Goal: Task Accomplishment & Management: Manage account settings

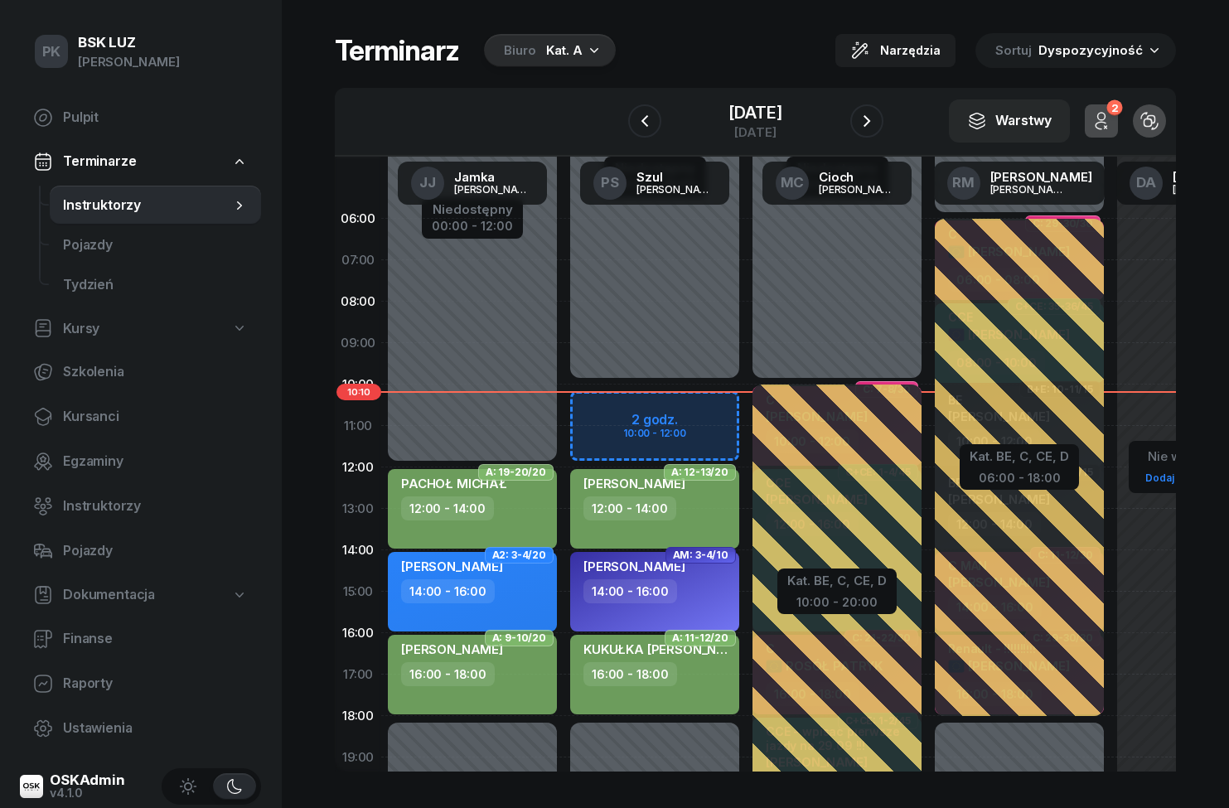
click at [82, 329] on span "Kursy" at bounding box center [81, 329] width 36 height 22
select select
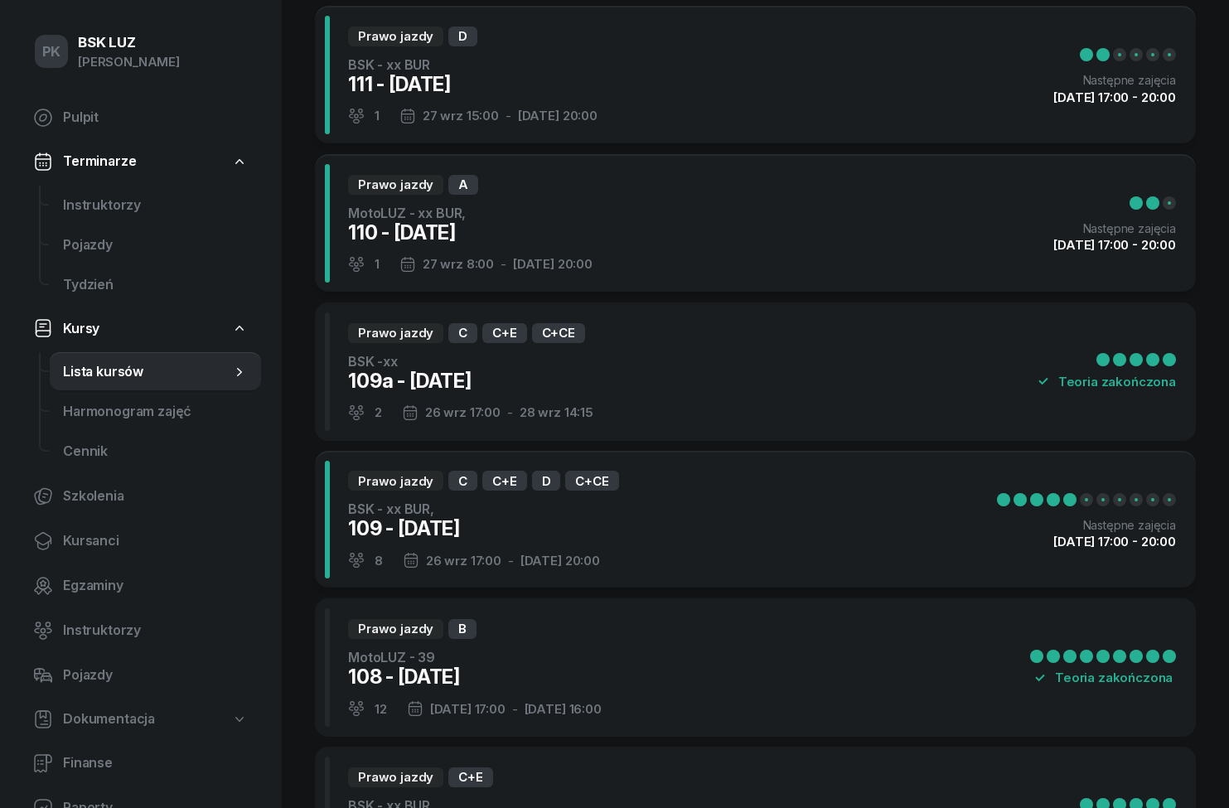
scroll to position [127, 0]
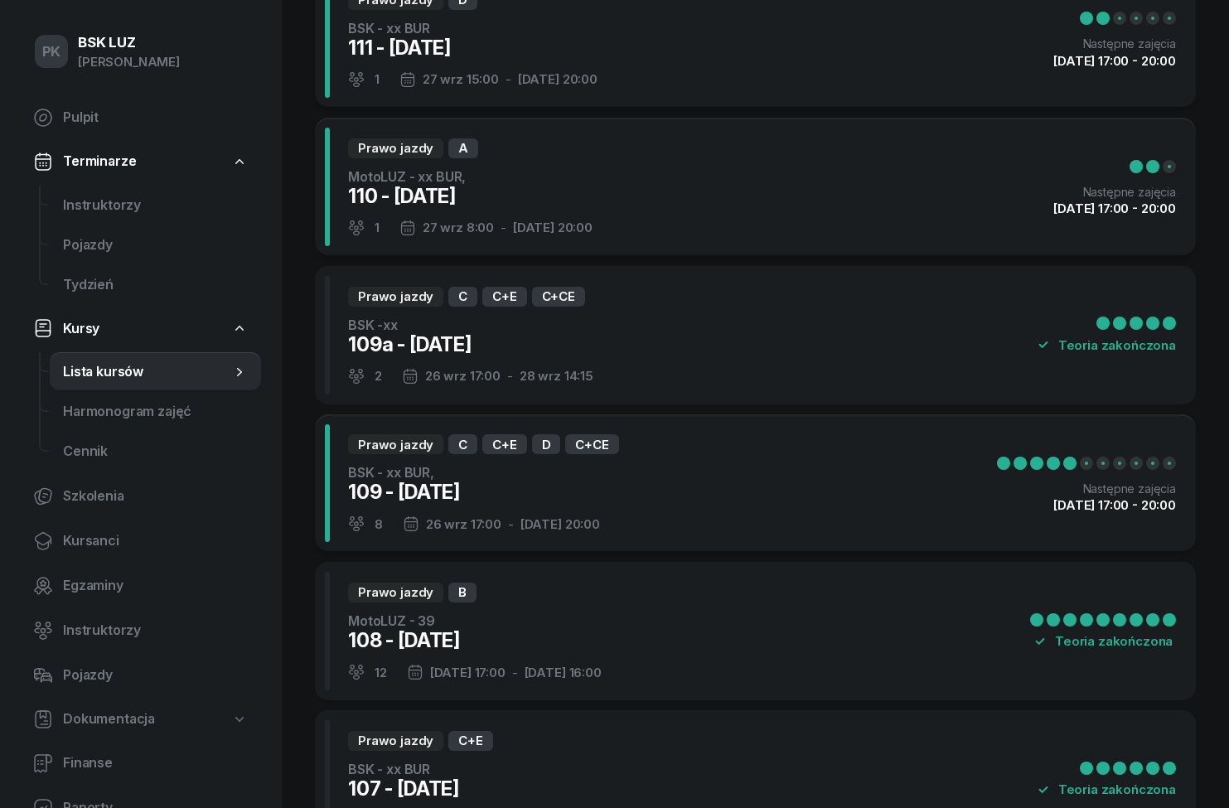
click at [855, 624] on div "Prawo jazdy B MotoLUZ - 39 108 - [DATE] 12 [DATE] 17:00 - [DATE] 16:00 Teoria z…" at bounding box center [755, 631] width 881 height 138
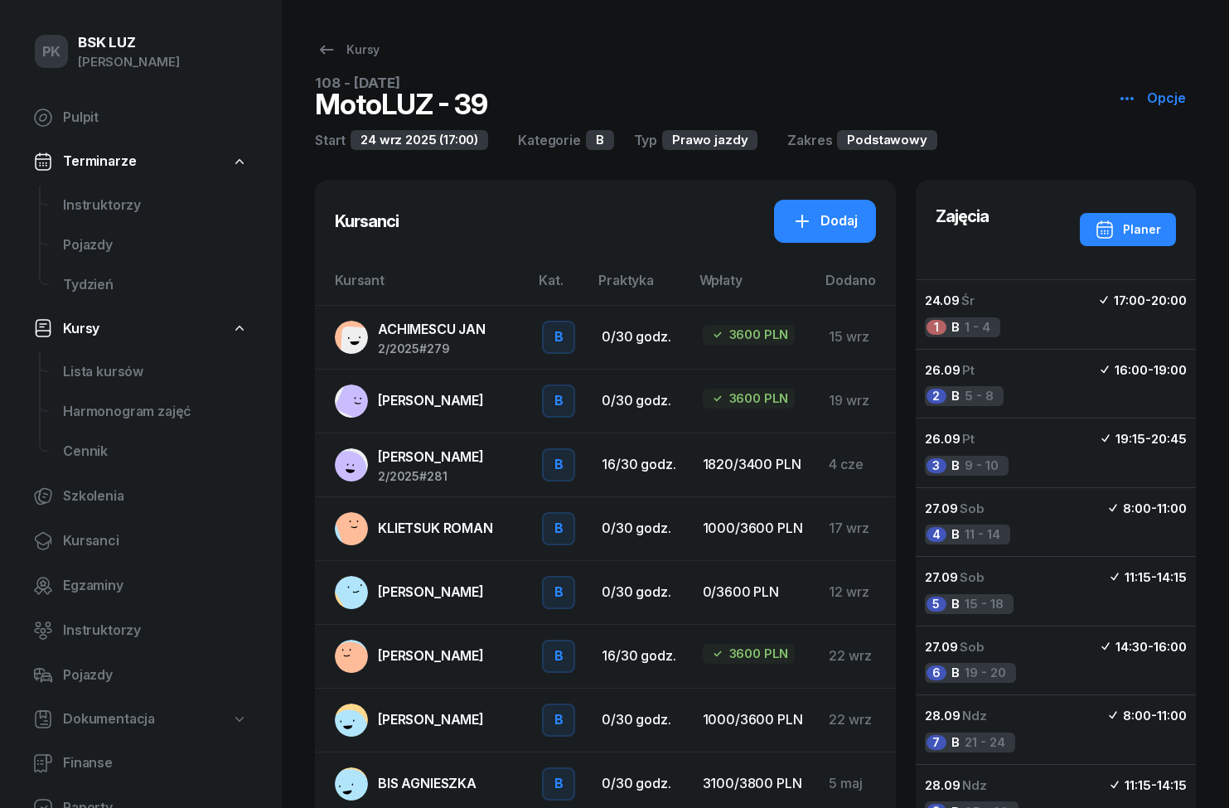
click at [437, 394] on span "[PERSON_NAME]" at bounding box center [431, 400] width 106 height 17
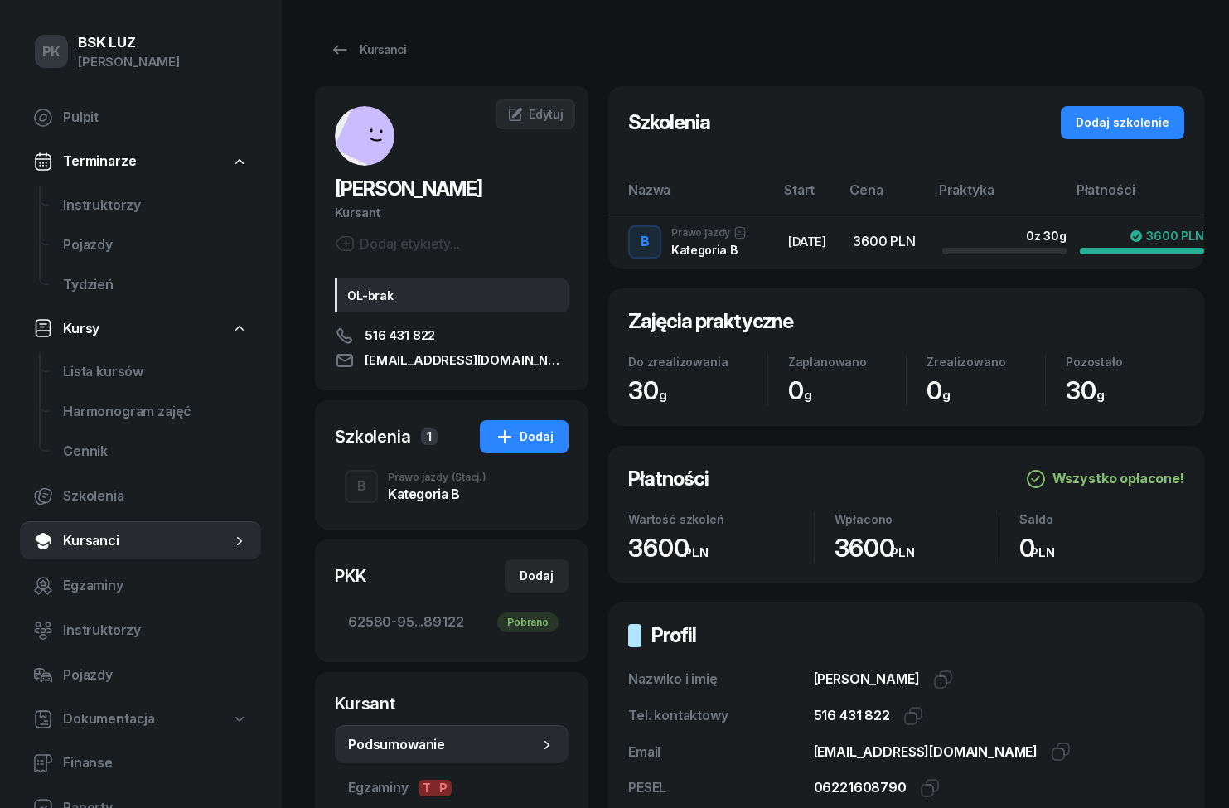
click at [436, 492] on div "Kategoria B" at bounding box center [437, 493] width 99 height 13
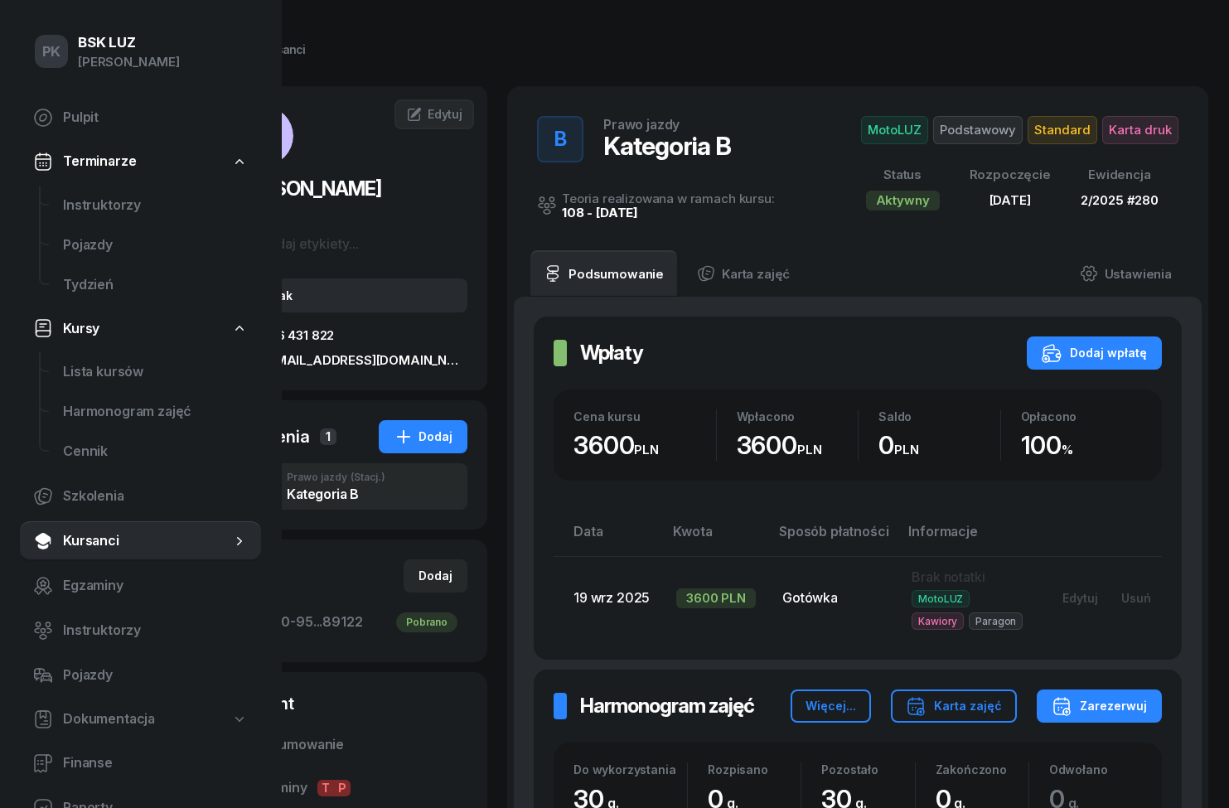
scroll to position [0, 113]
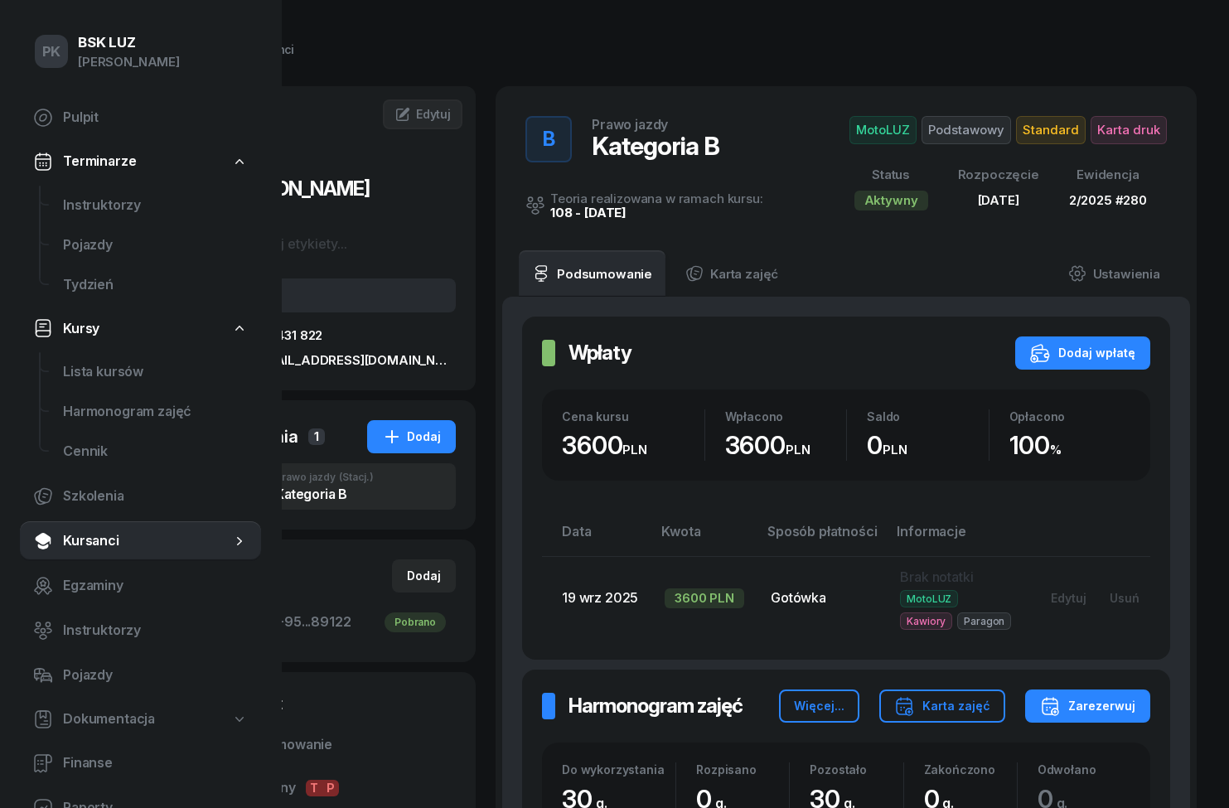
click at [1131, 281] on link "Ustawienia" at bounding box center [1114, 273] width 118 height 46
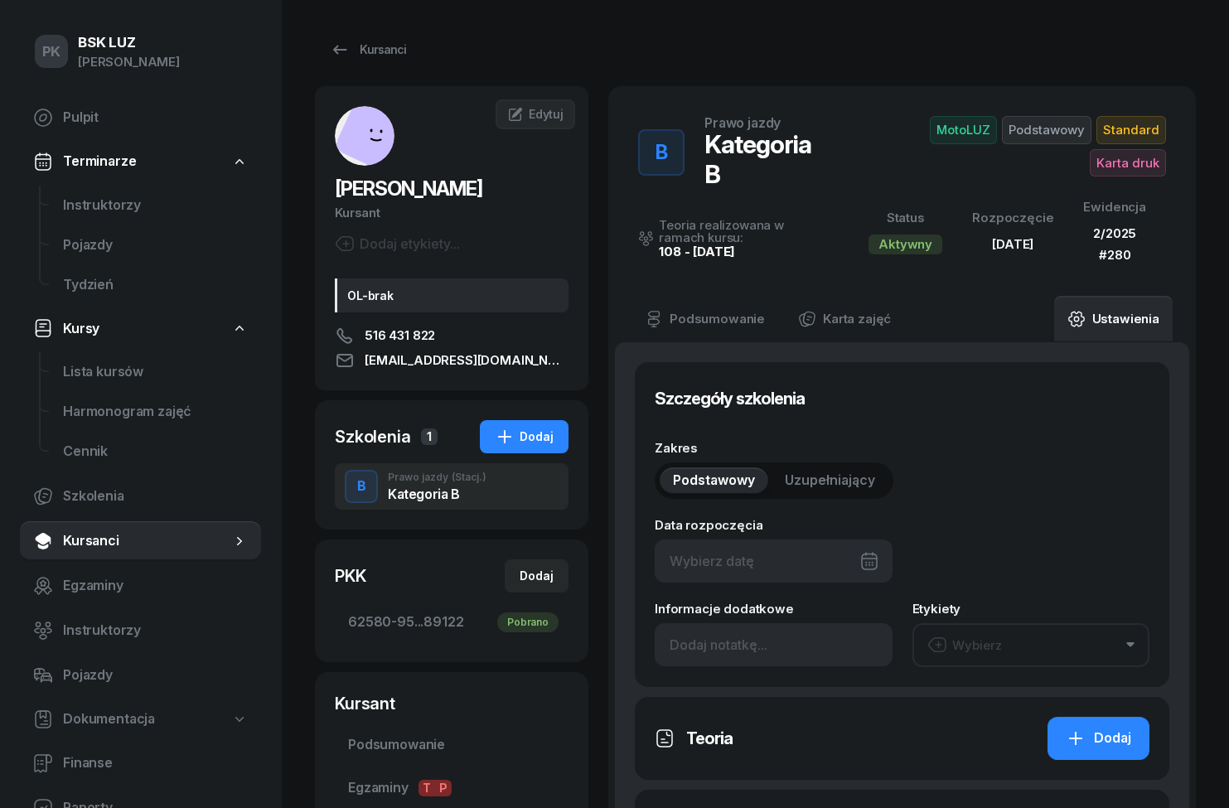
scroll to position [0, 0]
type input "[DATE]"
type input "62580"
type input "95174"
type input "78433"
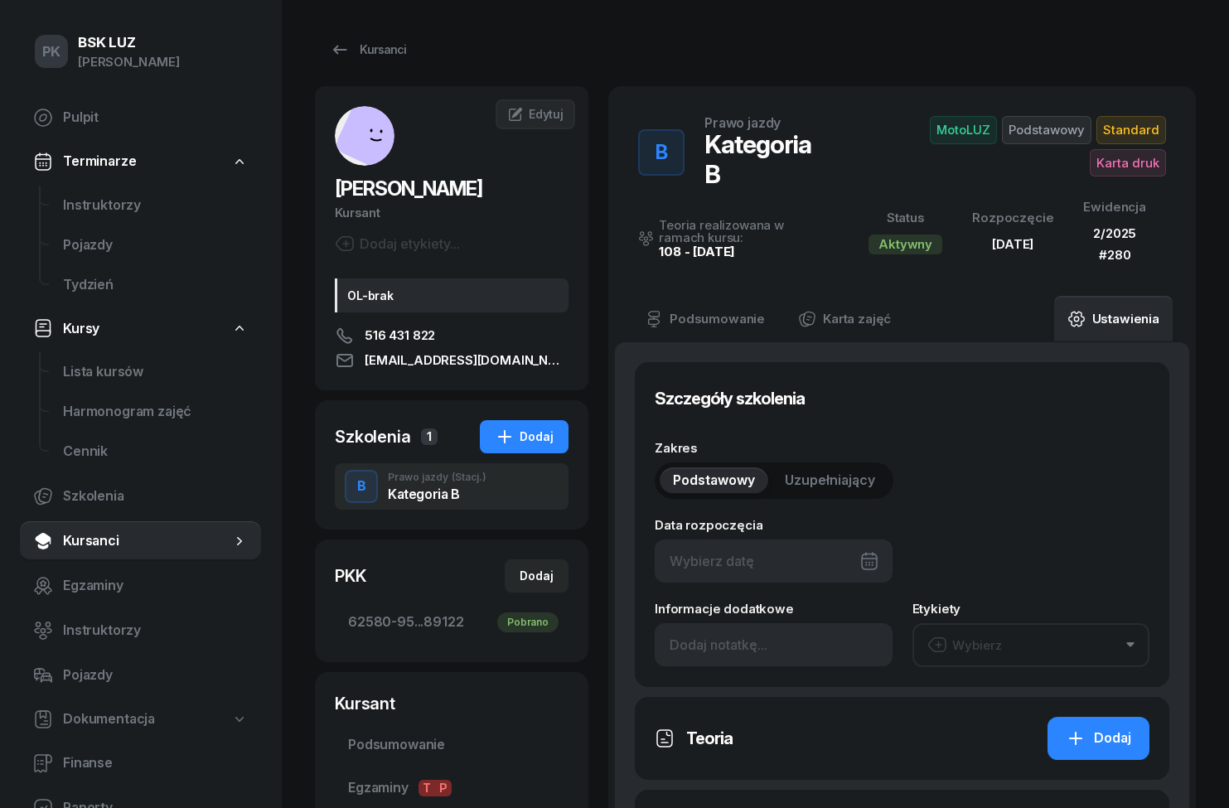
type input "89122"
type input "280"
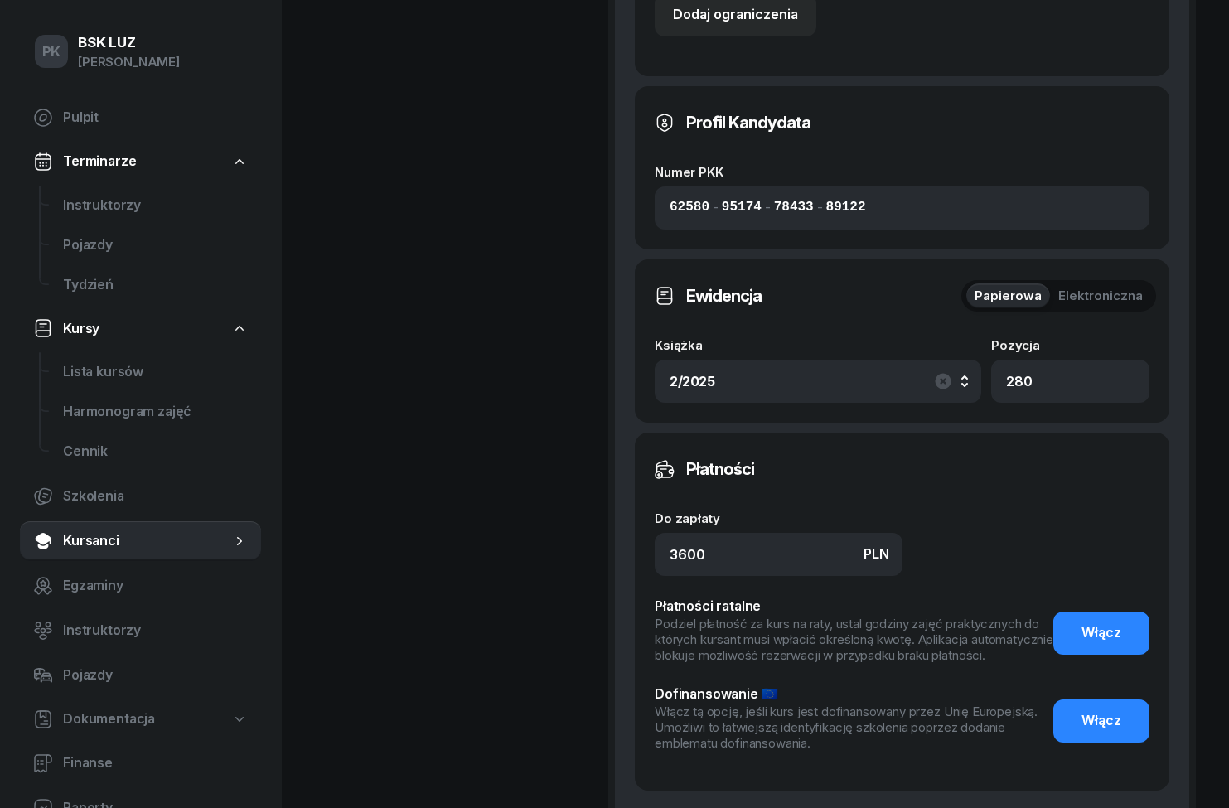
scroll to position [1398, 0]
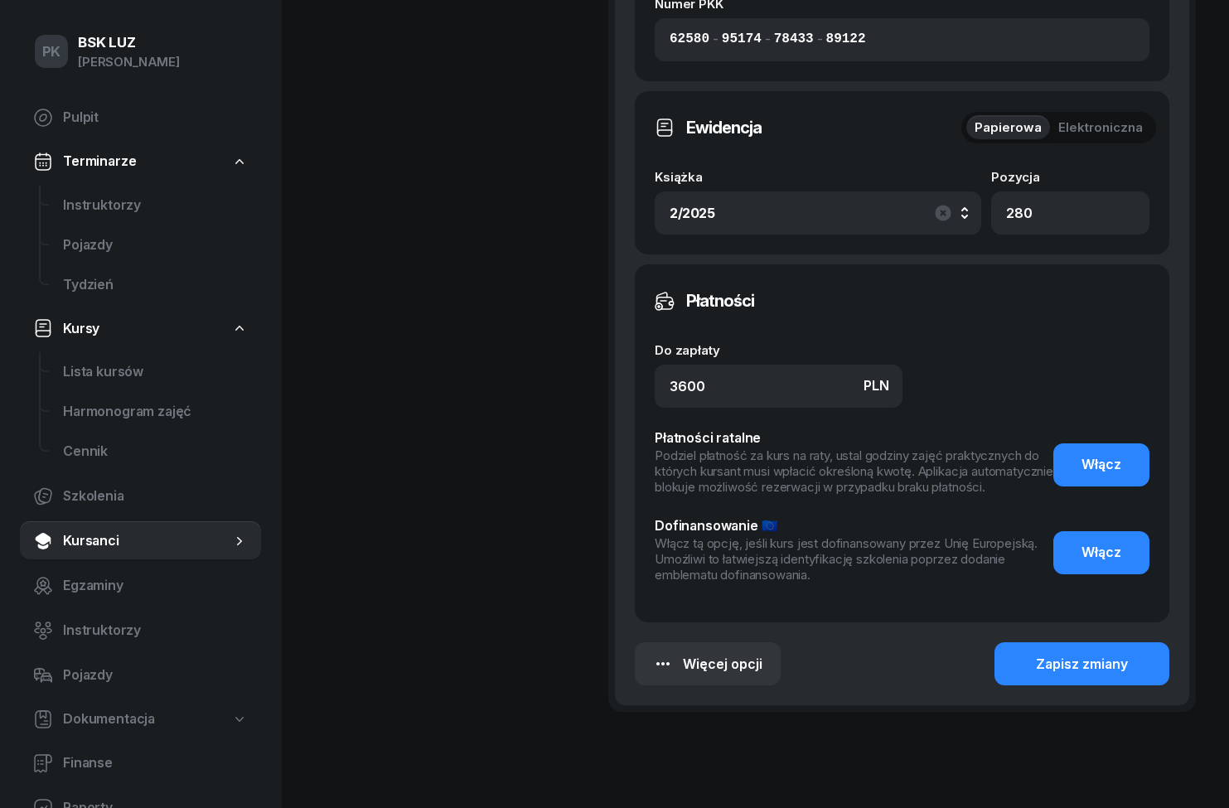
click at [1083, 667] on div "Zapisz zmiany" at bounding box center [1082, 665] width 92 height 22
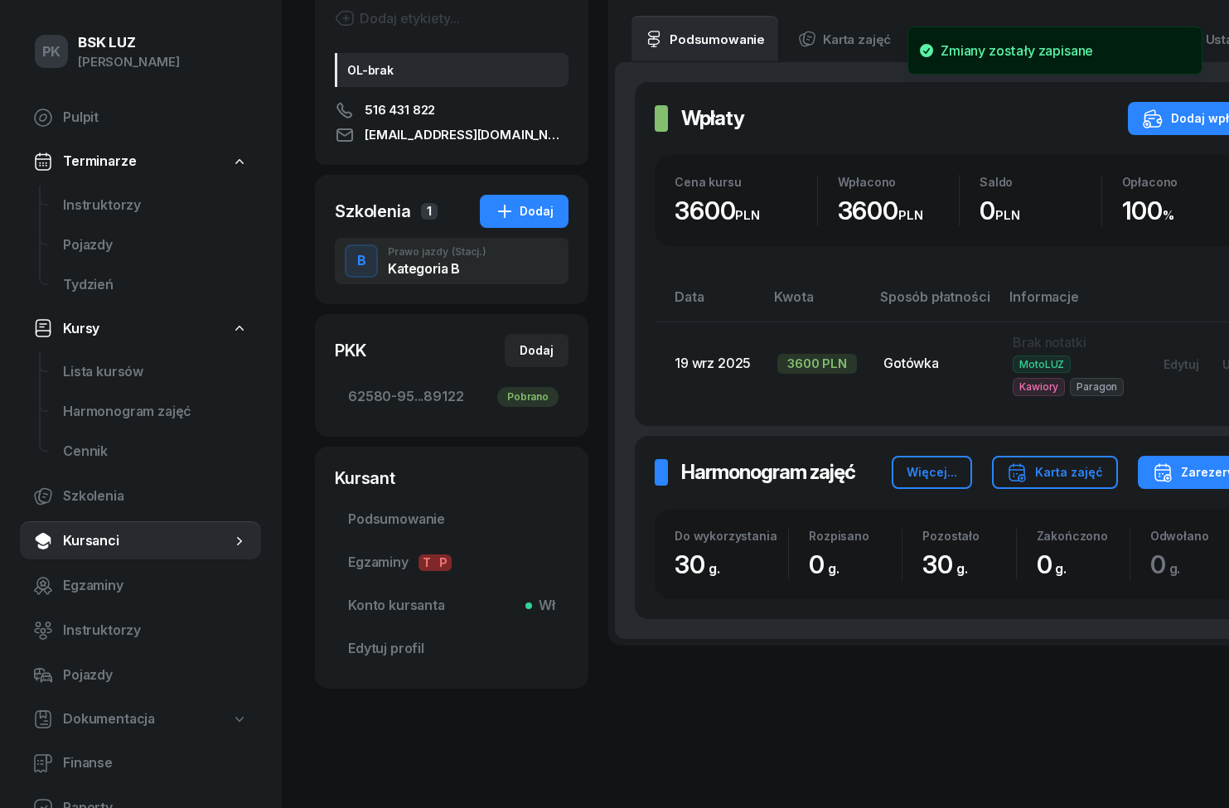
scroll to position [151, 0]
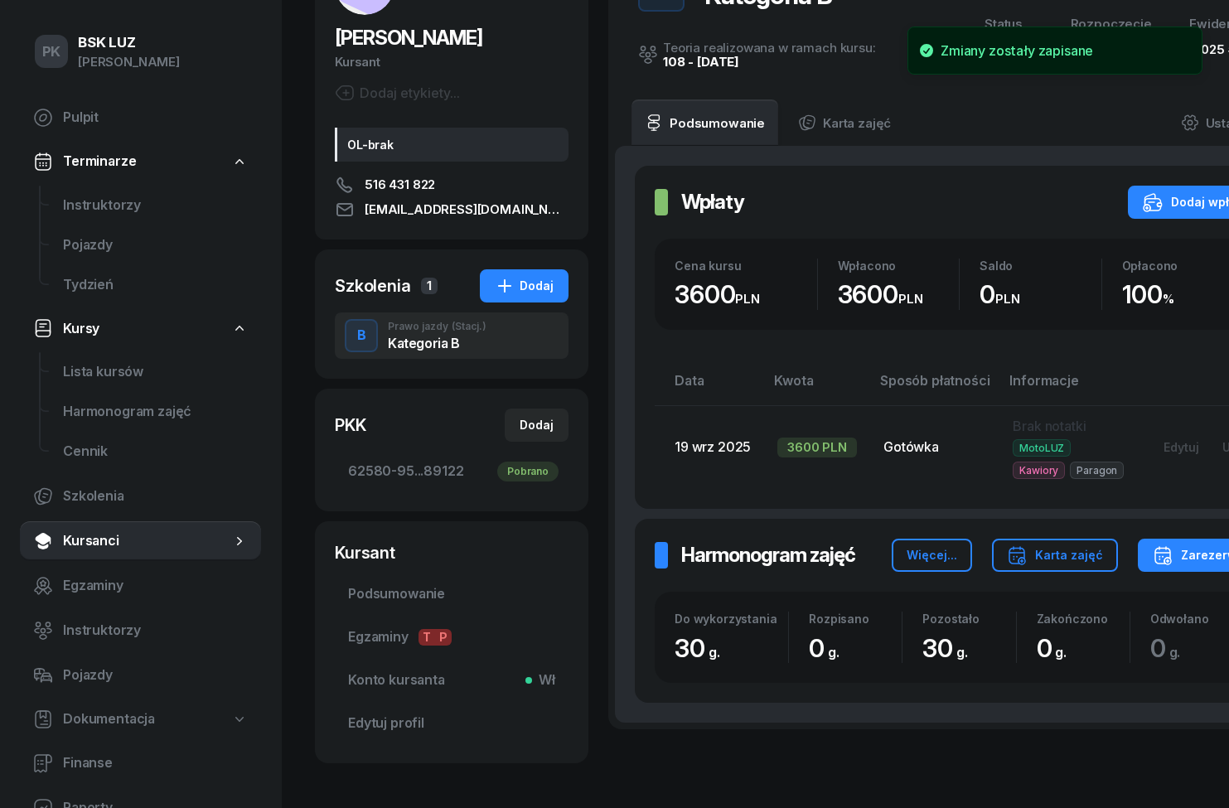
click at [75, 372] on span "Lista kursów" at bounding box center [155, 372] width 185 height 22
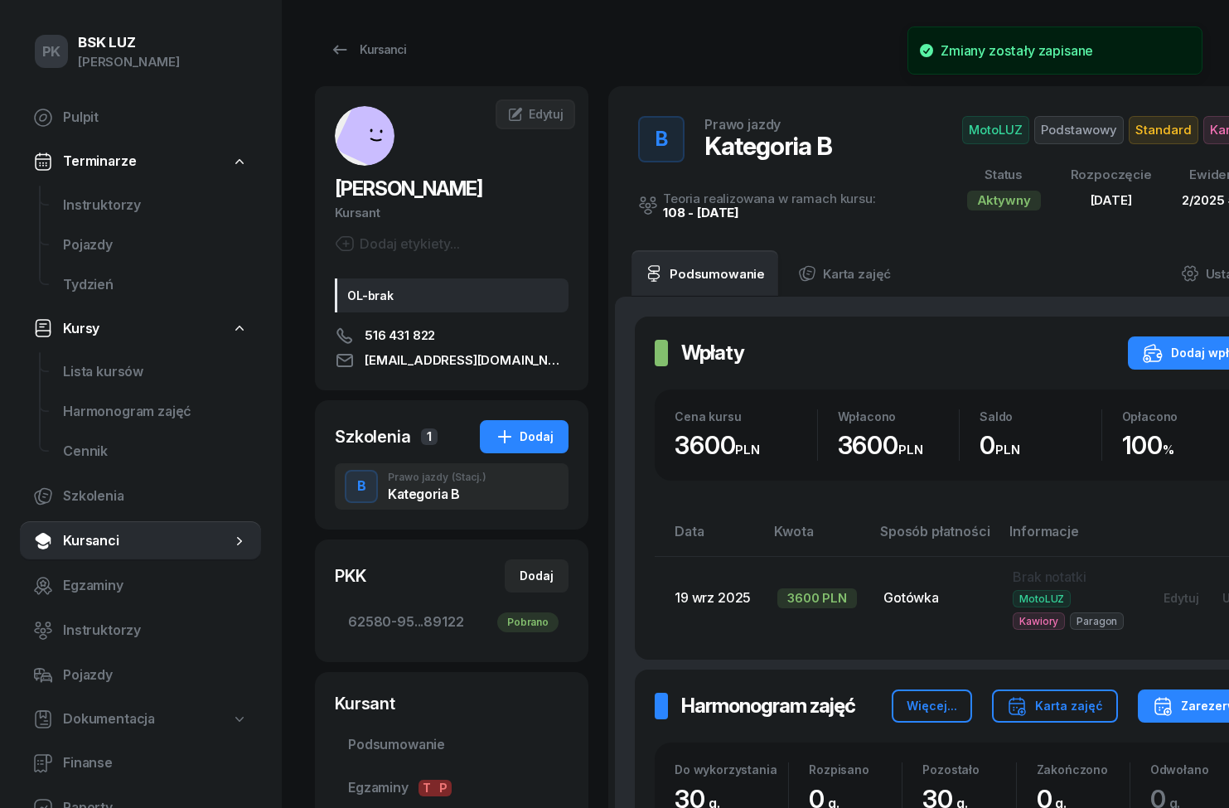
select select
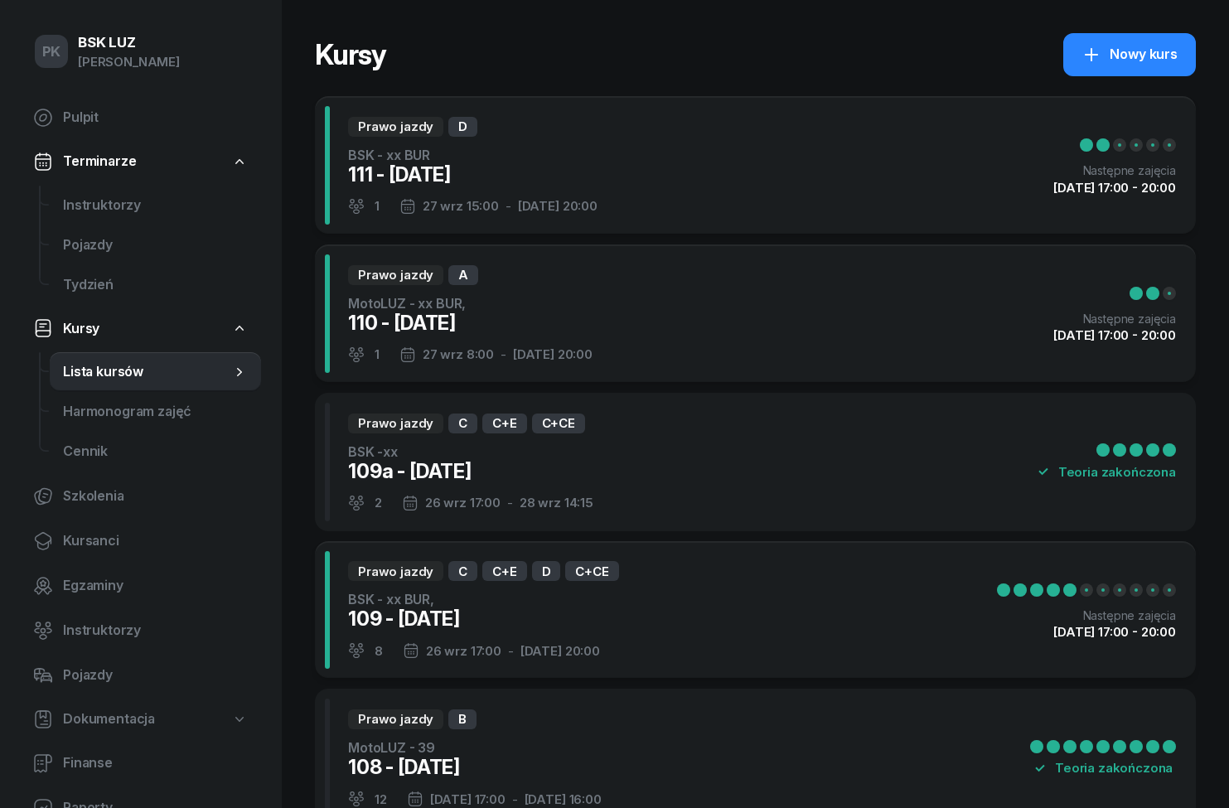
click at [693, 761] on div "Prawo jazdy B MotoLUZ - 39 108 - [DATE] 12 [DATE] 17:00 - [DATE] 16:00 Teoria z…" at bounding box center [755, 757] width 881 height 138
